Goal: Task Accomplishment & Management: Manage account settings

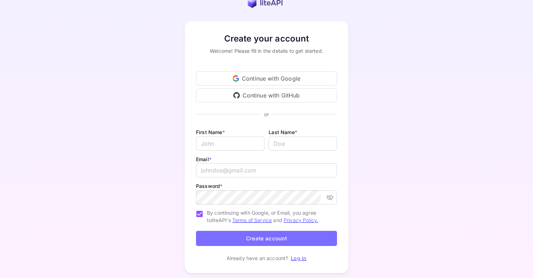
scroll to position [19, 0]
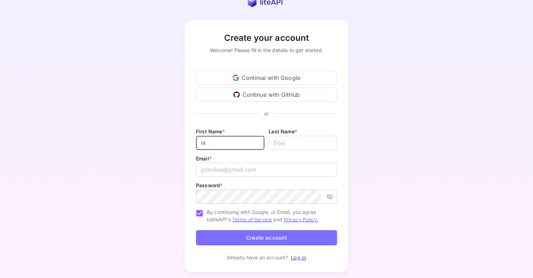
type input "n"
type input "[PERSON_NAME]"
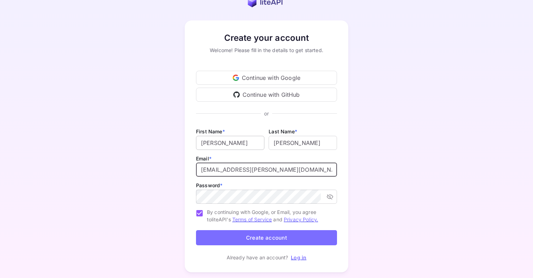
type input "[EMAIL_ADDRESS][PERSON_NAME][DOMAIN_NAME]"
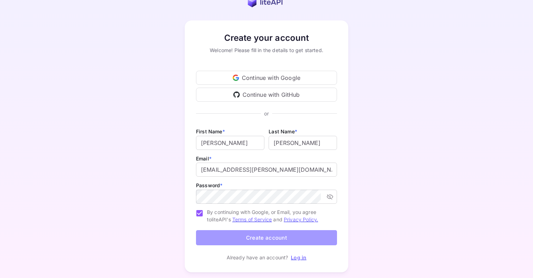
click at [304, 239] on button "Create account" at bounding box center [266, 237] width 141 height 15
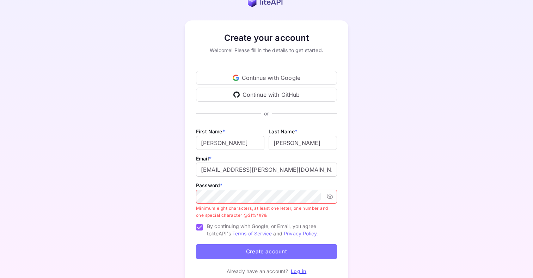
click at [364, 226] on div "Create your account Welcome! Please fill in the details to get started. Continu…" at bounding box center [266, 153] width 471 height 283
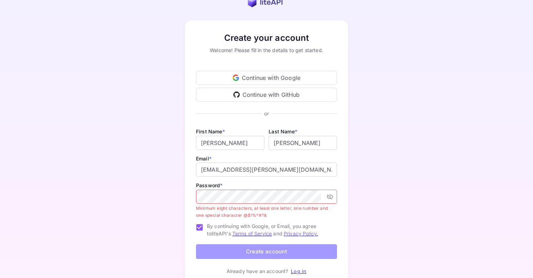
click at [266, 254] on button "Create account" at bounding box center [266, 251] width 141 height 15
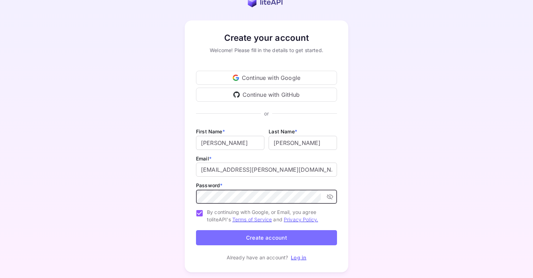
click at [244, 241] on button "Create account" at bounding box center [266, 237] width 141 height 15
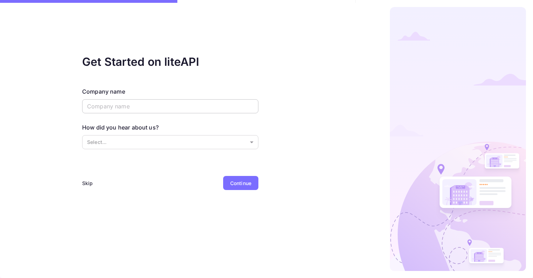
click at [207, 109] on input "text" at bounding box center [170, 106] width 176 height 14
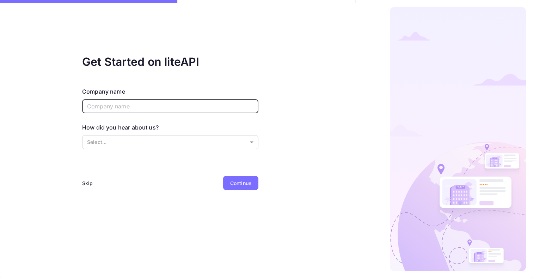
click at [89, 182] on div "Skip" at bounding box center [87, 183] width 11 height 7
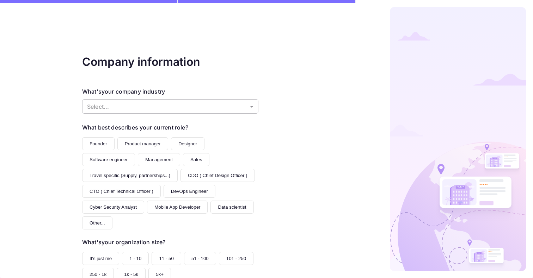
click at [140, 102] on body "Company information What's your company industry Select... ​ What best describe…" at bounding box center [266, 139] width 533 height 278
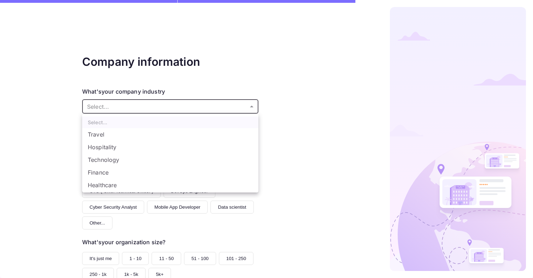
click at [135, 137] on li "Travel" at bounding box center [170, 134] width 176 height 13
type input "Travel"
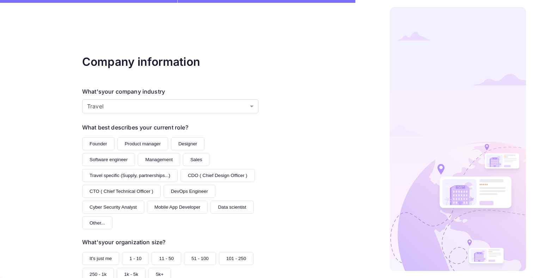
click at [103, 142] on button "Founder" at bounding box center [98, 143] width 32 height 13
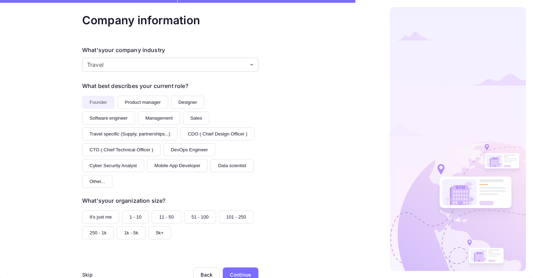
scroll to position [41, 0]
click at [94, 211] on button "It's just me" at bounding box center [100, 217] width 37 height 13
click at [250, 272] on div "Continue" at bounding box center [240, 275] width 21 height 7
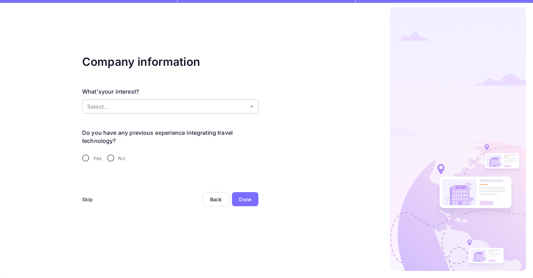
click at [162, 105] on body "Company information What's your interest? Select... ​ Do you have any previous …" at bounding box center [266, 139] width 533 height 278
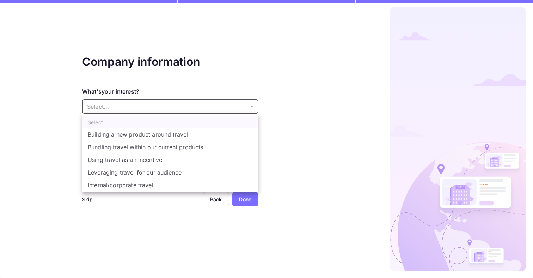
click at [166, 132] on li "Building a new product around travel" at bounding box center [170, 134] width 176 height 13
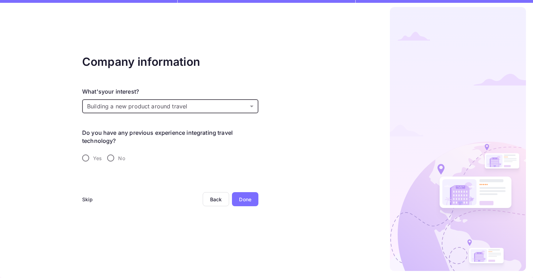
type input "Building a new product around travel"
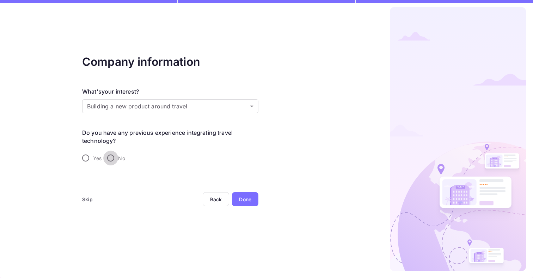
click at [114, 157] on input "No" at bounding box center [110, 158] width 15 height 15
radio input "true"
click at [244, 201] on div "Done" at bounding box center [245, 199] width 12 height 7
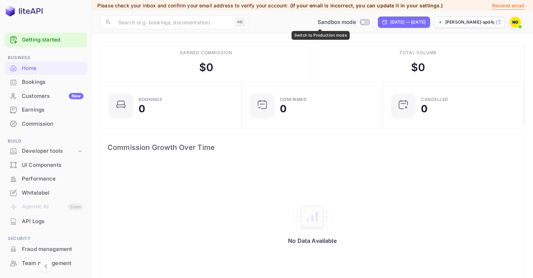
click at [355, 23] on input "Switch to Production mode" at bounding box center [362, 22] width 14 height 5
checkbox input "false"
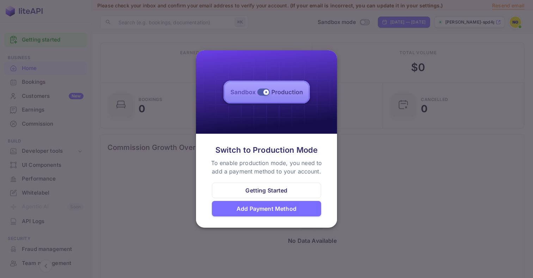
click at [392, 164] on div at bounding box center [266, 139] width 533 height 278
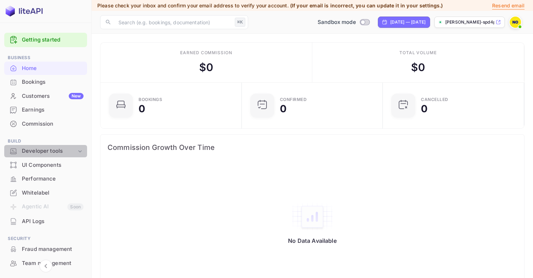
click at [57, 150] on div "Developer tools" at bounding box center [49, 151] width 55 height 8
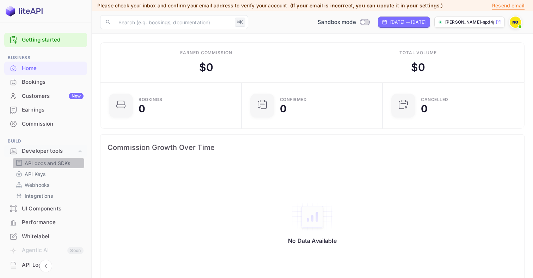
click at [58, 162] on p "API docs and SDKs" at bounding box center [48, 163] width 46 height 7
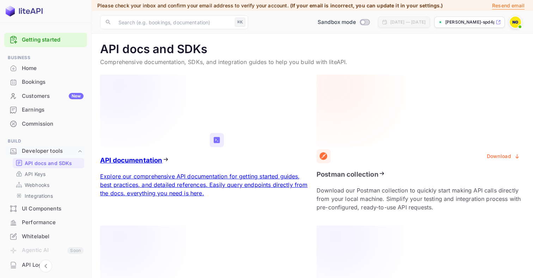
click at [357, 122] on icon at bounding box center [371, 111] width 110 height 73
click at [208, 144] on icon at bounding box center [155, 111] width 110 height 73
click at [328, 226] on icon at bounding box center [371, 262] width 110 height 73
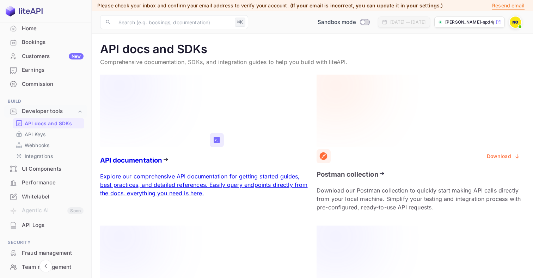
scroll to position [48, 0]
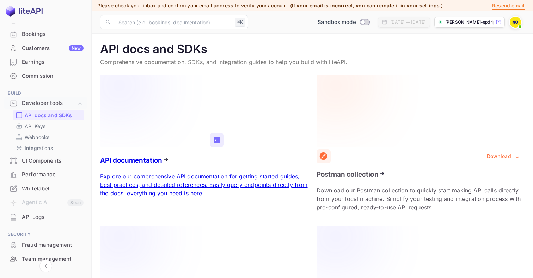
click at [49, 220] on div "API Logs" at bounding box center [45, 218] width 83 height 14
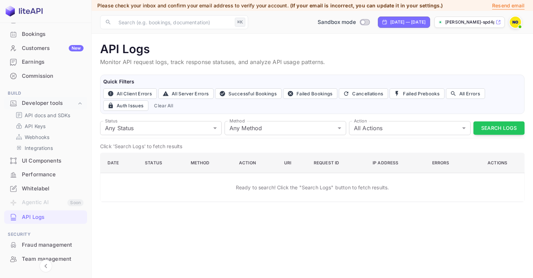
click at [483, 24] on p "[PERSON_NAME]-spd4p.n..." at bounding box center [469, 22] width 49 height 6
click at [41, 79] on div "Commission" at bounding box center [53, 76] width 62 height 8
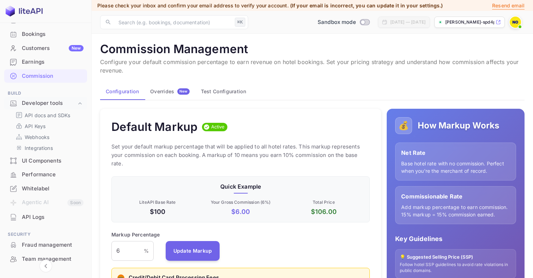
click at [234, 83] on button "Test Configuration" at bounding box center [223, 91] width 56 height 17
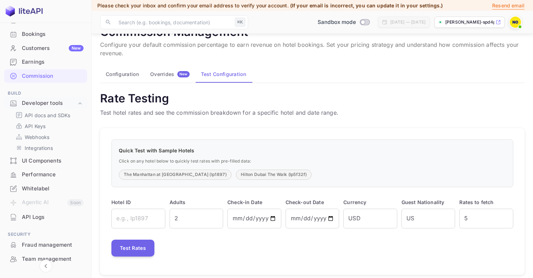
scroll to position [17, 0]
click at [33, 63] on div "Earnings" at bounding box center [53, 62] width 62 height 8
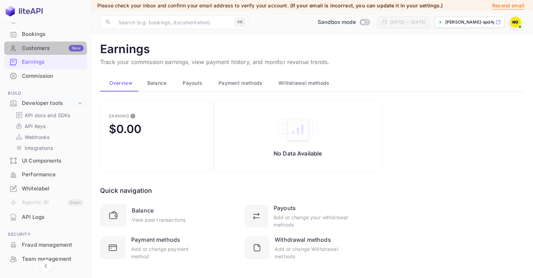
click at [38, 51] on div "Customers New" at bounding box center [53, 48] width 62 height 8
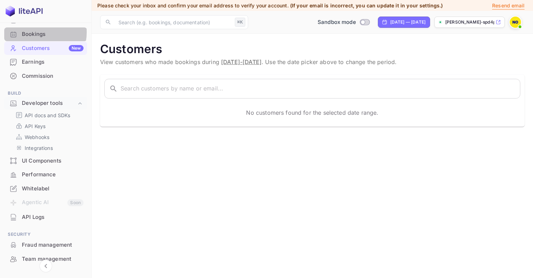
click at [36, 32] on div "Bookings" at bounding box center [53, 34] width 62 height 8
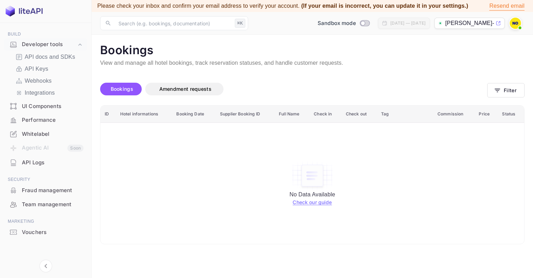
scroll to position [106, 0]
click at [45, 188] on div "Fraud management" at bounding box center [53, 191] width 62 height 8
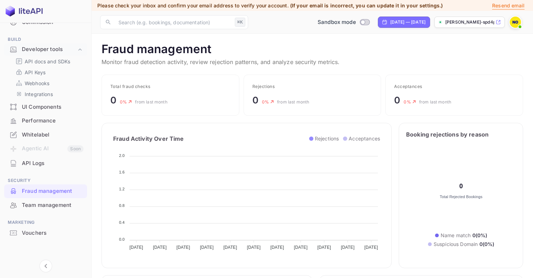
scroll to position [145, 189]
click at [32, 136] on div "Whitelabel" at bounding box center [53, 135] width 62 height 8
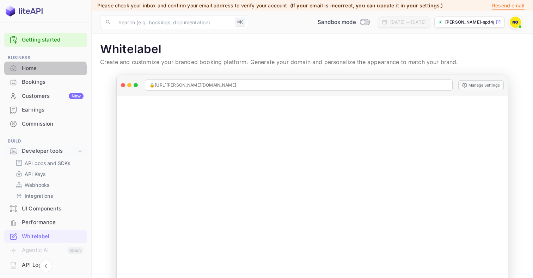
click at [41, 72] on div "Home" at bounding box center [53, 68] width 62 height 8
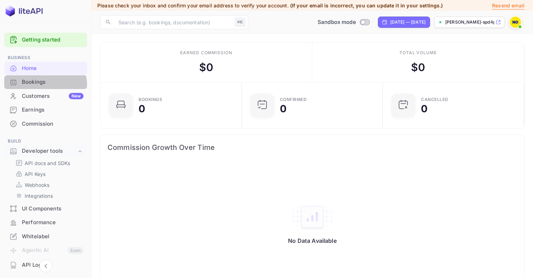
click at [43, 85] on div "Bookings" at bounding box center [53, 82] width 62 height 8
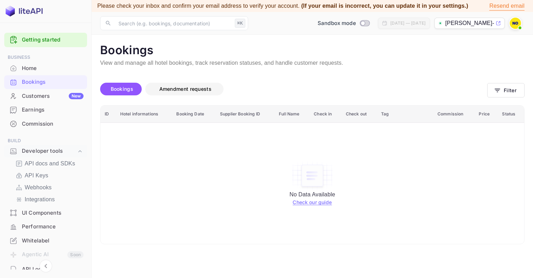
click at [164, 89] on span "Amendment requests" at bounding box center [185, 89] width 52 height 6
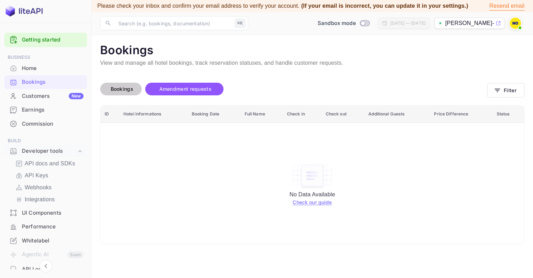
click at [127, 88] on span "Bookings" at bounding box center [122, 89] width 23 height 6
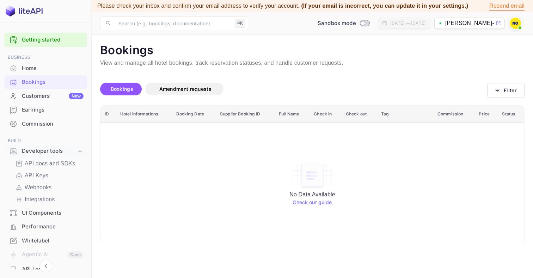
click at [515, 27] on img at bounding box center [514, 23] width 11 height 11
click at [483, 70] on div "Settings" at bounding box center [480, 68] width 81 height 17
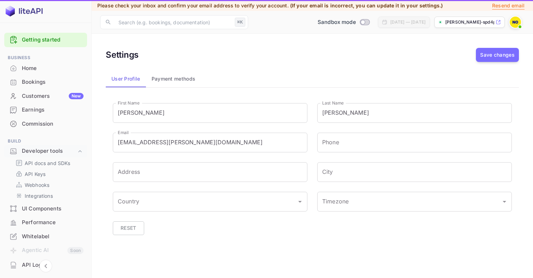
type input "(GMT+01:00) [GEOGRAPHIC_DATA]"
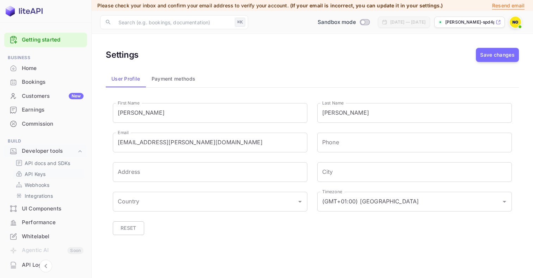
click at [43, 170] on p "API Keys" at bounding box center [35, 173] width 21 height 7
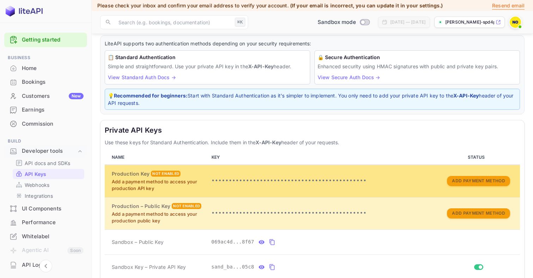
scroll to position [18, 0]
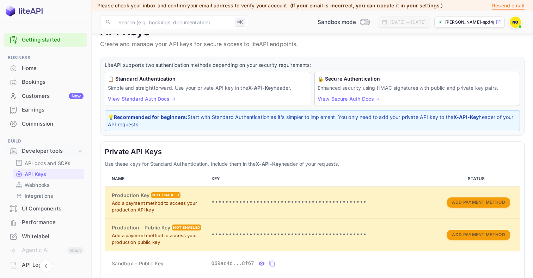
drag, startPoint x: 367, startPoint y: 118, endPoint x: 456, endPoint y: 120, distance: 89.5
click at [456, 120] on p "💡 Recommended for beginners: Start with Standard Authentication as it's simpler…" at bounding box center [312, 120] width 409 height 15
click at [389, 143] on div "Private API Keys Use these keys for Standard Authentication. Include them in th…" at bounding box center [312, 224] width 424 height 164
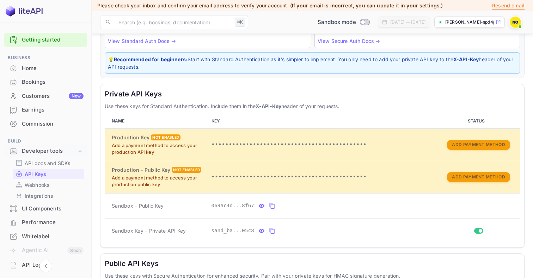
scroll to position [82, 0]
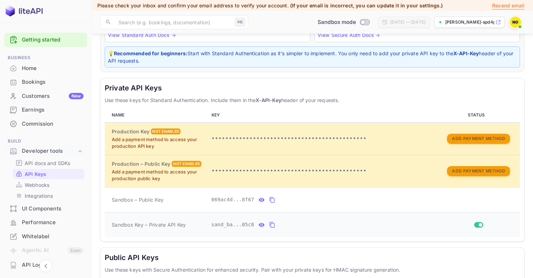
click at [260, 221] on icon "private api keys table" at bounding box center [261, 225] width 6 height 8
click at [354, 221] on icon "private api keys table" at bounding box center [354, 225] width 6 height 8
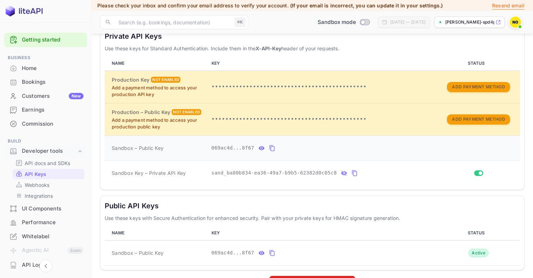
scroll to position [136, 0]
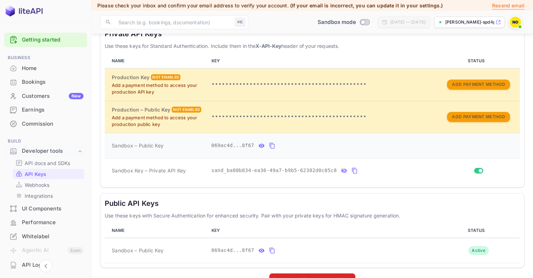
click at [259, 142] on icon "private api keys table" at bounding box center [261, 146] width 6 height 8
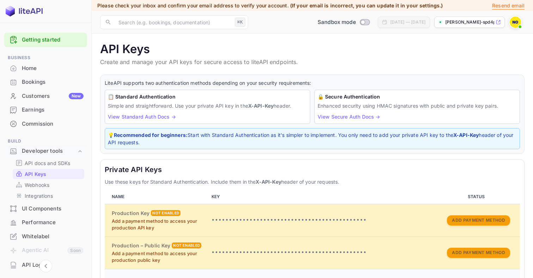
scroll to position [0, 0]
click at [21, 39] on div "Getting started" at bounding box center [45, 40] width 83 height 14
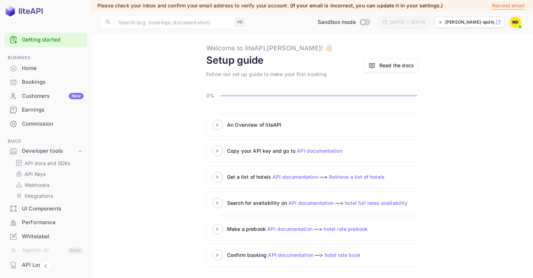
scroll to position [13, 0]
click at [216, 126] on 3 at bounding box center [217, 124] width 3 height 3
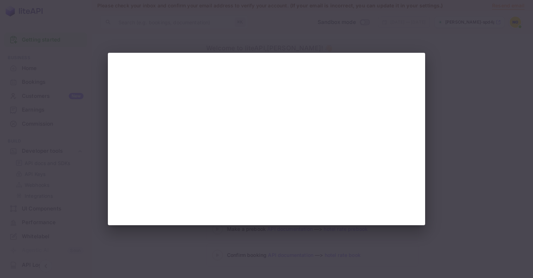
click at [206, 23] on div at bounding box center [266, 139] width 533 height 278
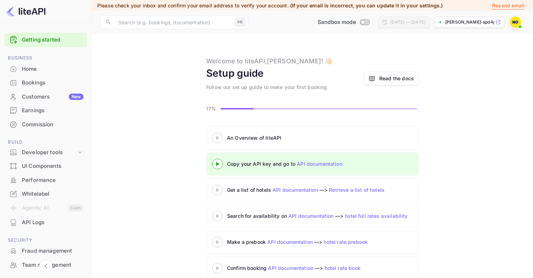
click at [31, 72] on div "Home" at bounding box center [53, 69] width 62 height 8
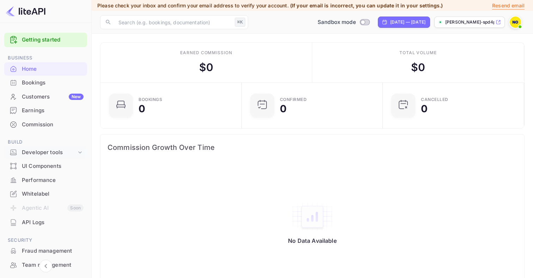
click at [52, 152] on div "Developer tools" at bounding box center [49, 153] width 55 height 8
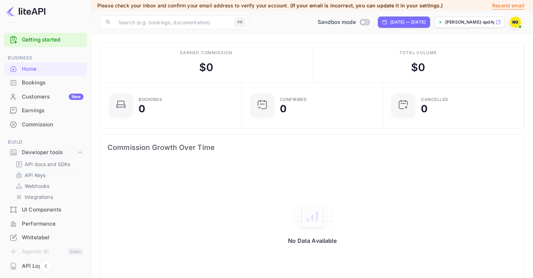
click at [48, 174] on link "API Keys" at bounding box center [48, 175] width 66 height 7
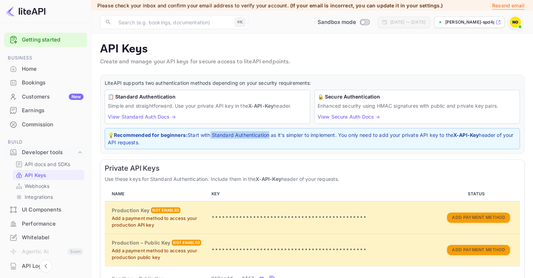
drag, startPoint x: 211, startPoint y: 136, endPoint x: 271, endPoint y: 135, distance: 59.2
click at [271, 137] on p "💡 Recommended for beginners: Start with Standard Authentication as it's simpler…" at bounding box center [312, 138] width 409 height 15
click at [302, 137] on p "💡 Recommended for beginners: Start with Standard Authentication as it's simpler…" at bounding box center [312, 138] width 409 height 15
click at [48, 188] on p "Webhooks" at bounding box center [37, 185] width 25 height 7
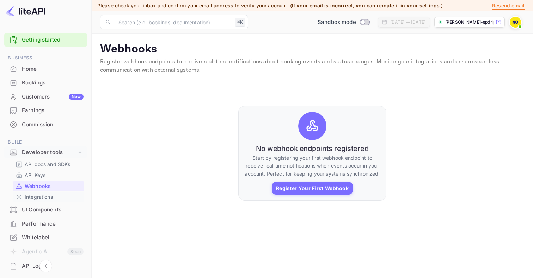
click at [47, 192] on div "Integrations" at bounding box center [49, 197] width 72 height 10
click at [54, 165] on p "API docs and SDKs" at bounding box center [48, 164] width 46 height 7
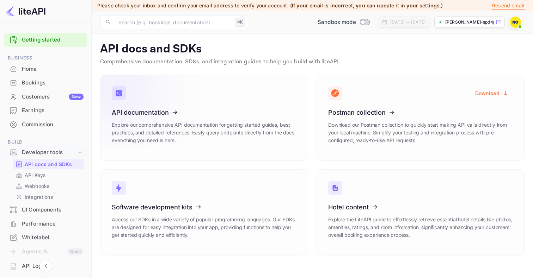
click at [157, 129] on icon at bounding box center [155, 111] width 110 height 73
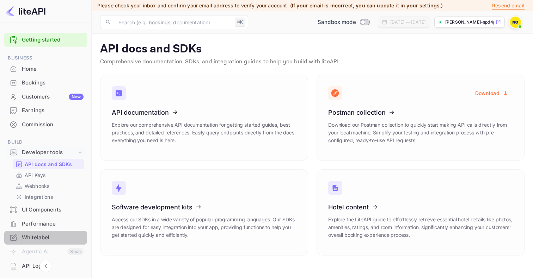
click at [65, 235] on div "Whitelabel" at bounding box center [53, 238] width 62 height 8
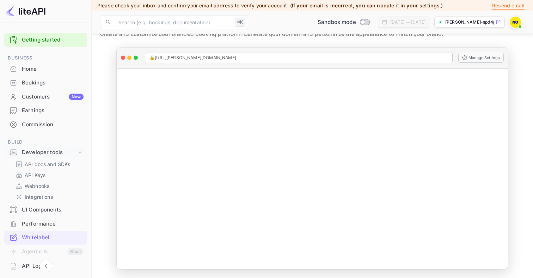
scroll to position [27, 0]
click at [52, 126] on div "Commission" at bounding box center [53, 125] width 62 height 8
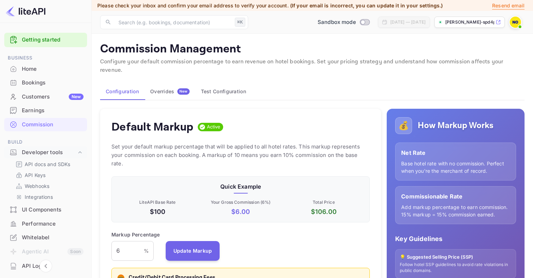
scroll to position [125, 259]
click at [137, 245] on input "6" at bounding box center [127, 251] width 32 height 20
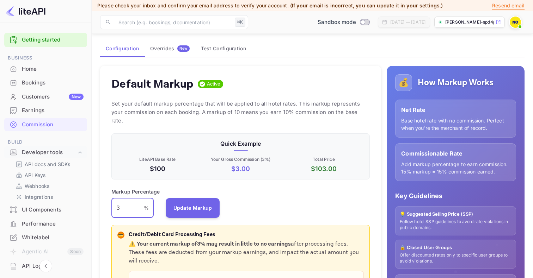
scroll to position [43, 0]
type input "3"
click at [206, 203] on button "Update Markup" at bounding box center [193, 208] width 54 height 20
click at [135, 198] on input "3" at bounding box center [127, 208] width 32 height 20
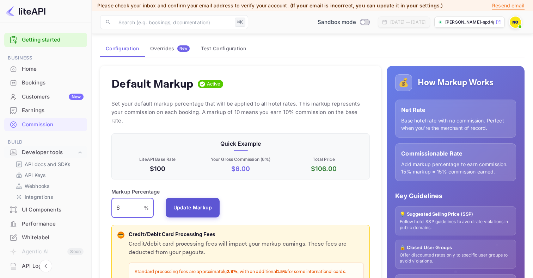
type input "6"
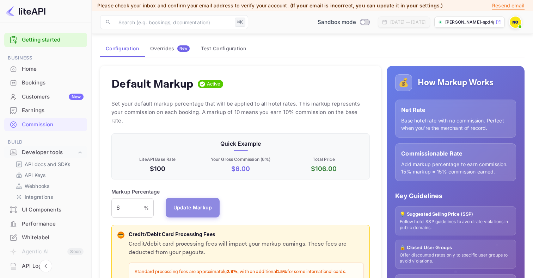
click at [206, 198] on button "Update Markup" at bounding box center [193, 208] width 54 height 20
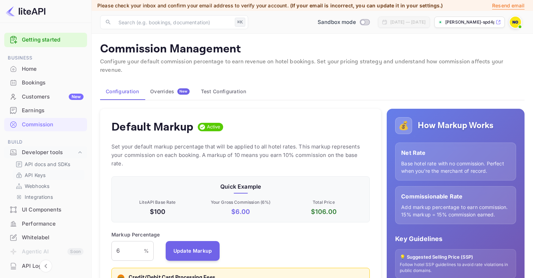
scroll to position [0, 0]
click at [38, 187] on p "Webhooks" at bounding box center [37, 185] width 25 height 7
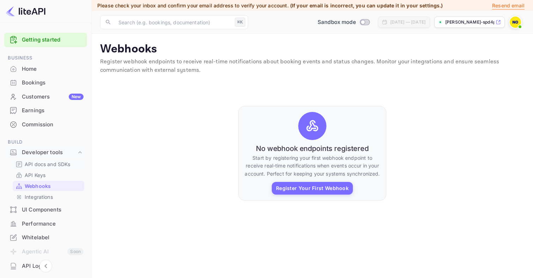
click at [47, 166] on p "API docs and SDKs" at bounding box center [48, 164] width 46 height 7
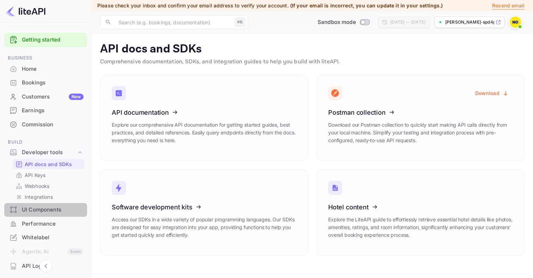
click at [49, 215] on div "UI Components" at bounding box center [45, 210] width 83 height 14
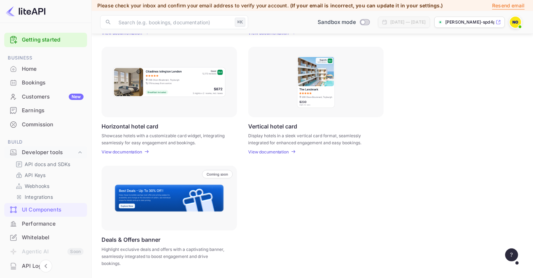
scroll to position [207, 0]
